Goal: Information Seeking & Learning: Learn about a topic

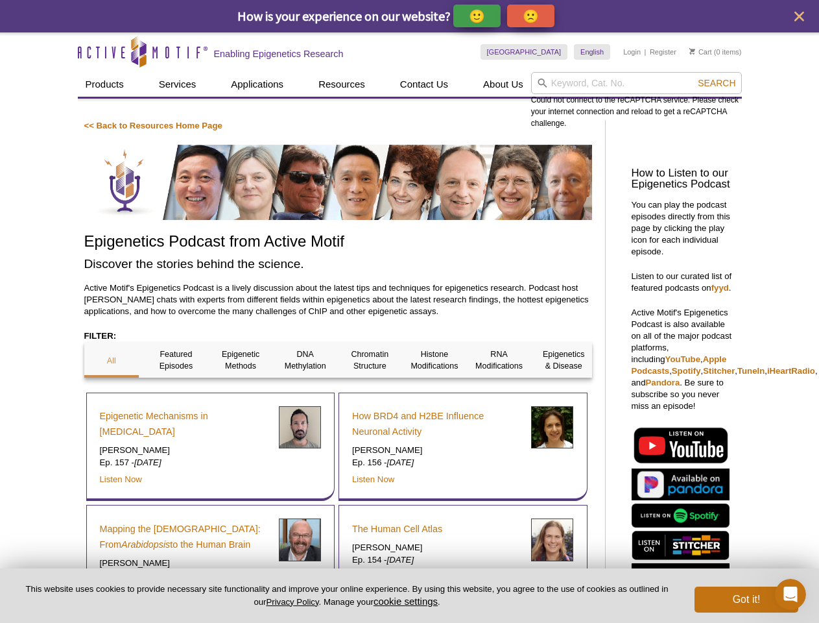
click at [478, 16] on p "🙂" at bounding box center [477, 16] width 16 height 16
click at [533, 16] on span "Give Feedback" at bounding box center [528, 15] width 77 height 15
click at [799, 16] on icon "close" at bounding box center [800, 17] width 10 height 10
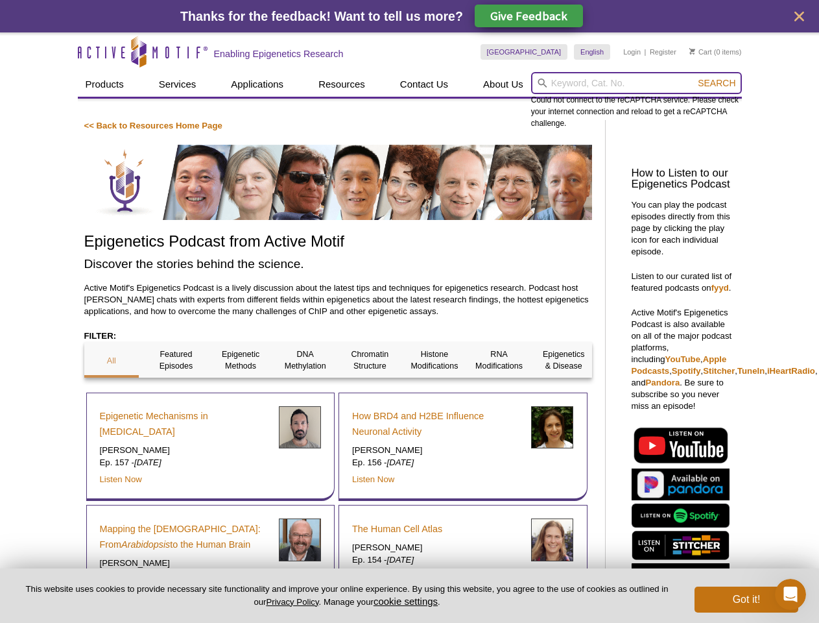
click at [636, 83] on input "search" at bounding box center [636, 83] width 211 height 22
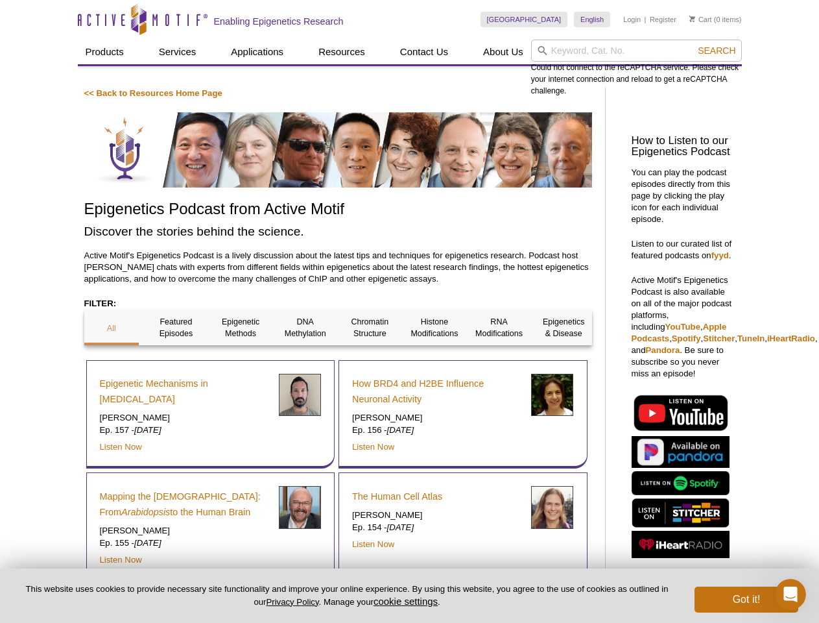
click at [717, 83] on div "Could not connect to the reCAPTCHA service. Please check your internet connecti…" at bounding box center [636, 68] width 211 height 57
click at [112, 360] on div "Epigenetic Mechanisms in [MEDICAL_DATA] [PERSON_NAME] Ep. 157 - [DATE] Listen N…" at bounding box center [210, 414] width 249 height 109
click at [176, 360] on div "Epigenetic Mechanisms in [MEDICAL_DATA] [PERSON_NAME] Ep. 157 - [DATE] Listen N…" at bounding box center [210, 414] width 249 height 109
click at [241, 360] on div "Epigenetic Mechanisms in [MEDICAL_DATA] [PERSON_NAME] Ep. 157 - [DATE] Listen N…" at bounding box center [210, 414] width 249 height 109
click at [306, 360] on div "Epigenetic Mechanisms in [MEDICAL_DATA] [PERSON_NAME] Ep. 157 - [DATE] Listen N…" at bounding box center [210, 414] width 249 height 109
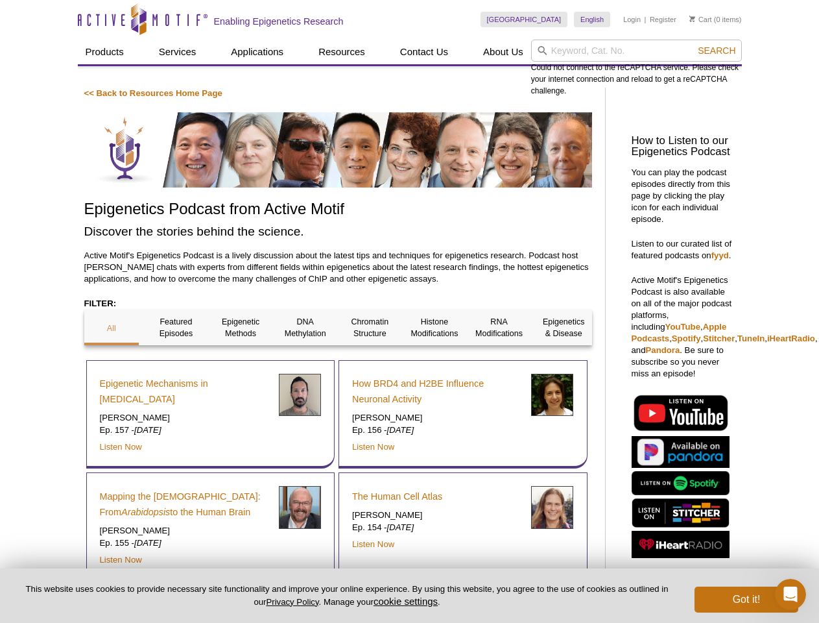
click at [370, 360] on div "How BRD4 and H2BE Influence Neuronal Activity [PERSON_NAME] Ep. 156 - [DATE] Li…" at bounding box center [463, 414] width 249 height 109
click at [717, 51] on span "Search" at bounding box center [717, 50] width 38 height 10
